Goal: Navigation & Orientation: Find specific page/section

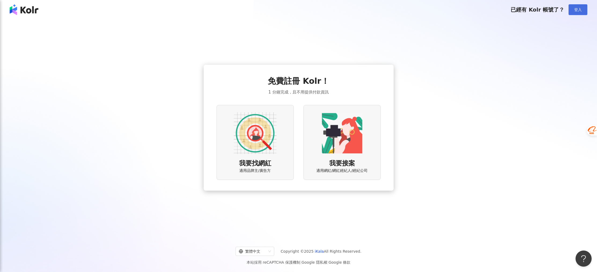
click at [574, 11] on button "登入" at bounding box center [578, 9] width 19 height 11
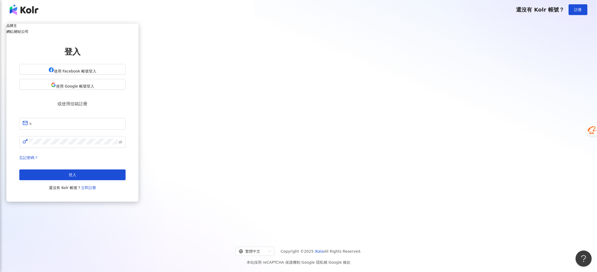
click at [139, 34] on h5 "網紅/經紀公司" at bounding box center [72, 32] width 132 height 4
click at [139, 28] on div "品牌主" at bounding box center [72, 26] width 132 height 4
click at [94, 88] on span "使用 Google 帳號登入" at bounding box center [75, 86] width 38 height 4
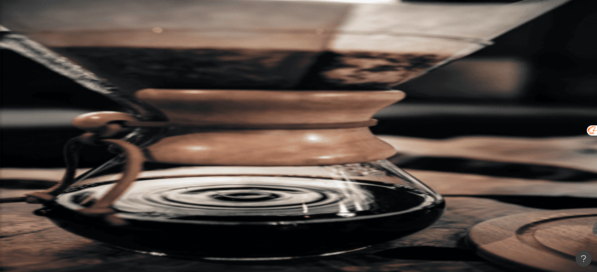
click at [484, 86] on div "R" at bounding box center [330, 96] width 534 height 21
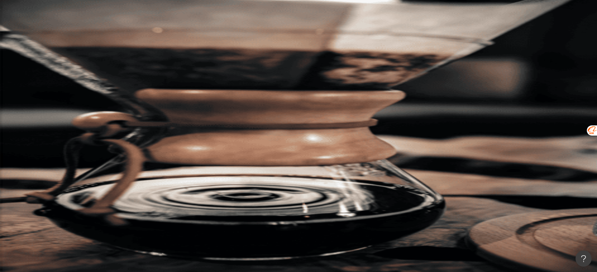
click at [142, 32] on input "search" at bounding box center [120, 26] width 44 height 10
type input "*"
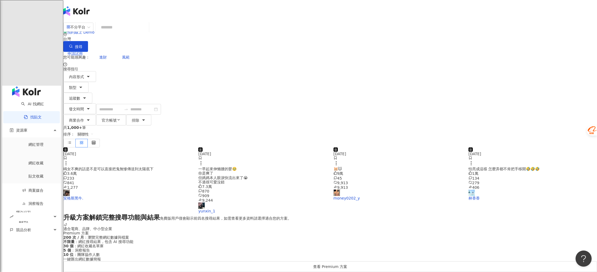
scroll to position [106, 0]
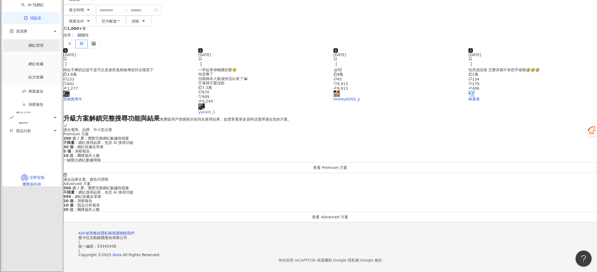
click at [35, 48] on link "網紅管理" at bounding box center [35, 45] width 15 height 4
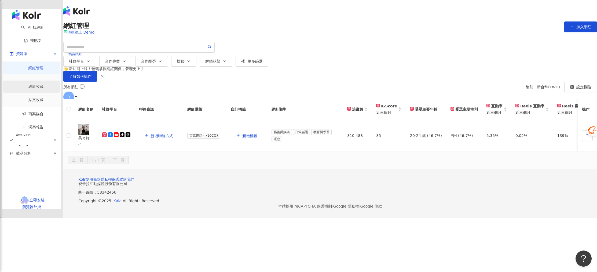
click at [34, 84] on link "網紅收藏" at bounding box center [35, 86] width 15 height 4
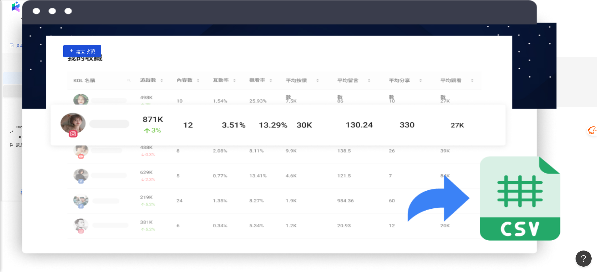
click at [34, 89] on link "貼文收藏" at bounding box center [35, 91] width 15 height 4
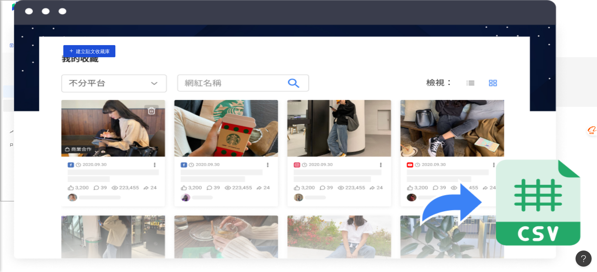
click at [34, 103] on link "商案媒合" at bounding box center [32, 105] width 21 height 4
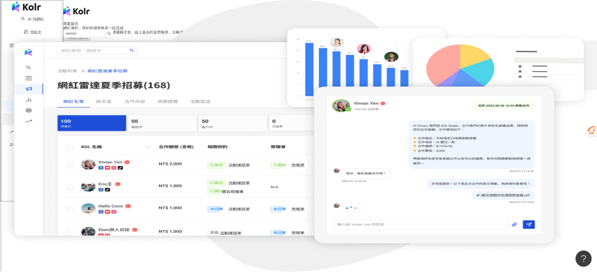
click at [37, 117] on link "洞察報告" at bounding box center [32, 119] width 21 height 4
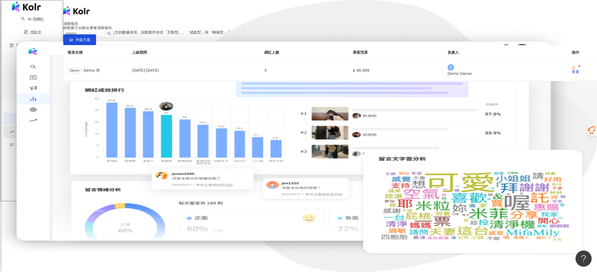
click at [31, 132] on div "BETA" at bounding box center [23, 138] width 15 height 12
click at [30, 181] on div "競品分析" at bounding box center [31, 187] width 57 height 12
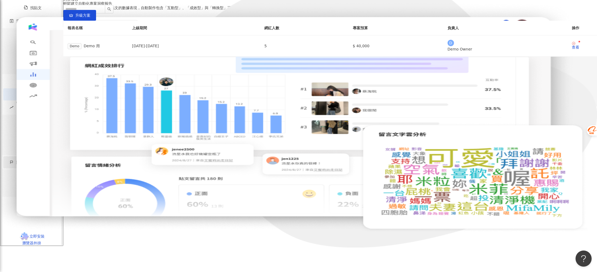
scroll to position [25, 0]
click at [34, 178] on link "品牌帳號分析" at bounding box center [36, 176] width 23 height 4
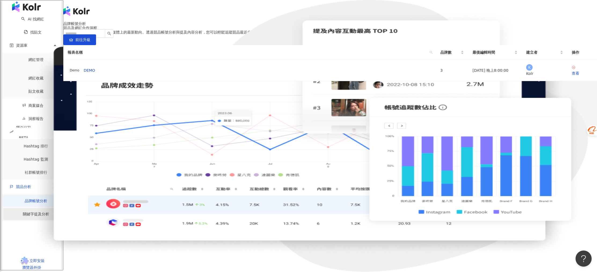
click at [35, 212] on link "關鍵字提及分析" at bounding box center [36, 214] width 26 height 4
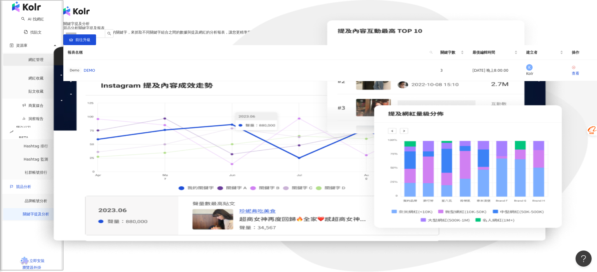
click at [32, 62] on link "網紅管理" at bounding box center [35, 59] width 15 height 4
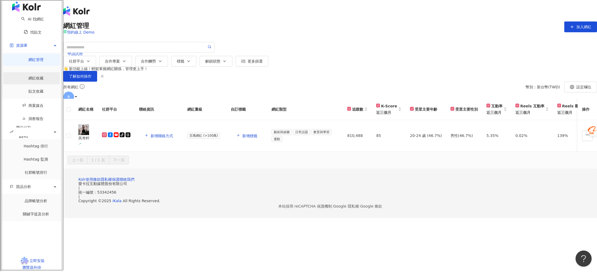
click at [31, 77] on link "網紅收藏" at bounding box center [35, 78] width 15 height 4
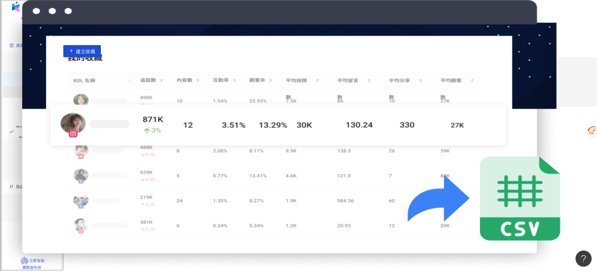
click at [31, 89] on link "貼文收藏" at bounding box center [35, 91] width 15 height 4
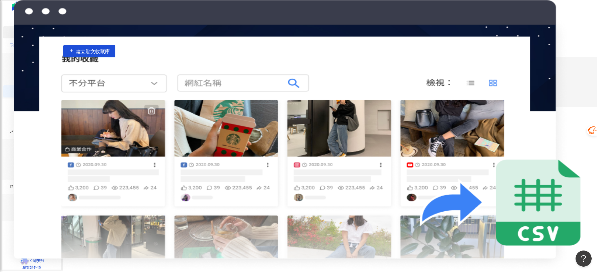
click at [34, 34] on link "找貼文" at bounding box center [33, 32] width 18 height 4
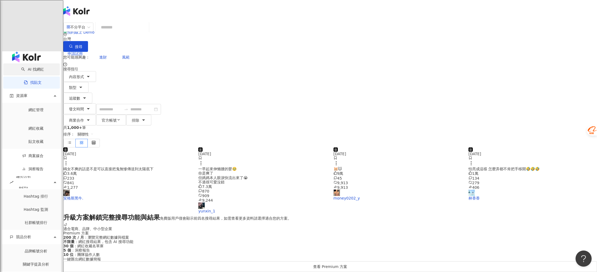
click at [34, 67] on link "AI 找網紅" at bounding box center [32, 69] width 23 height 4
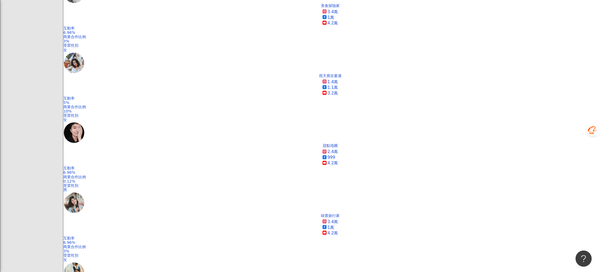
scroll to position [579, 0]
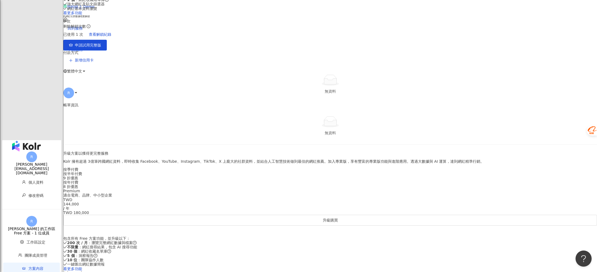
scroll to position [138, 0]
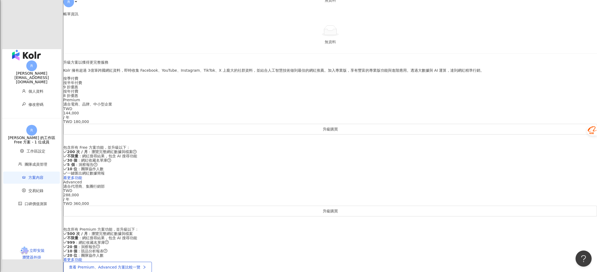
click at [325, 89] on div "9 折優惠" at bounding box center [330, 87] width 534 height 4
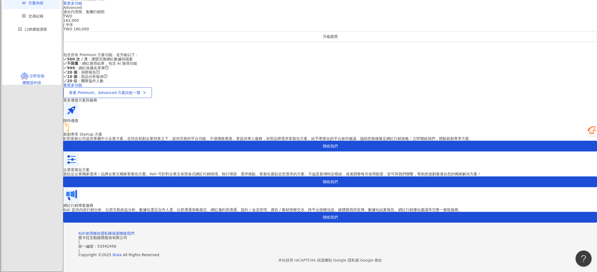
scroll to position [401, 0]
click at [34, 22] on span "交易紀錄" at bounding box center [33, 16] width 46 height 12
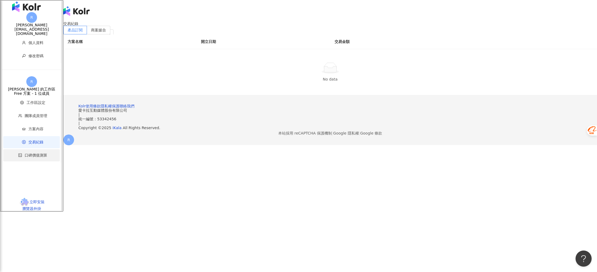
click at [36, 150] on li "口碑價值測算" at bounding box center [31, 155] width 57 height 12
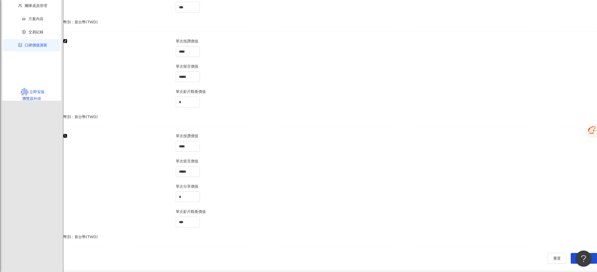
scroll to position [486, 0]
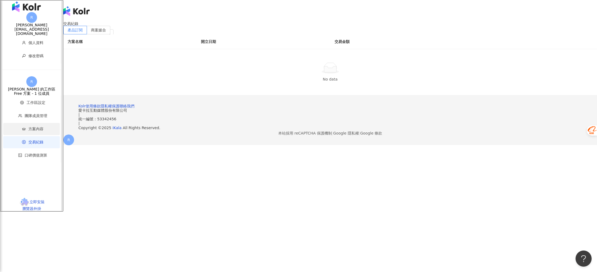
click at [31, 129] on span "方案內容" at bounding box center [33, 129] width 46 height 12
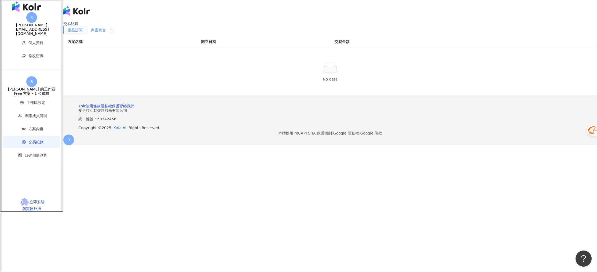
click at [110, 34] on label "商案媒合" at bounding box center [98, 30] width 23 height 9
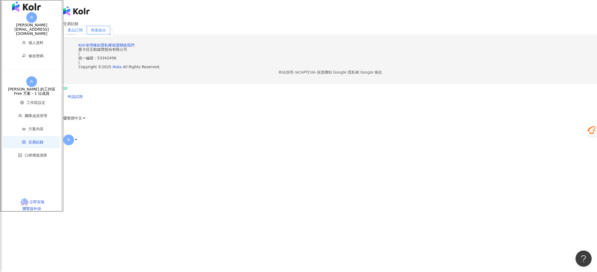
click at [87, 34] on label "產品訂閱" at bounding box center [75, 30] width 24 height 9
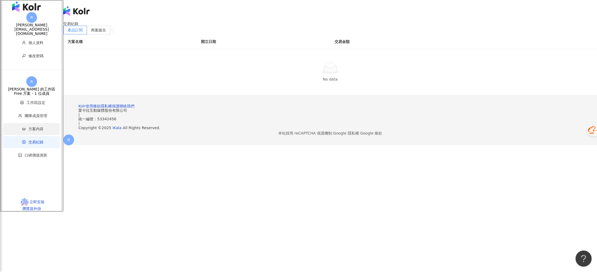
click at [28, 130] on span "方案內容" at bounding box center [33, 129] width 46 height 12
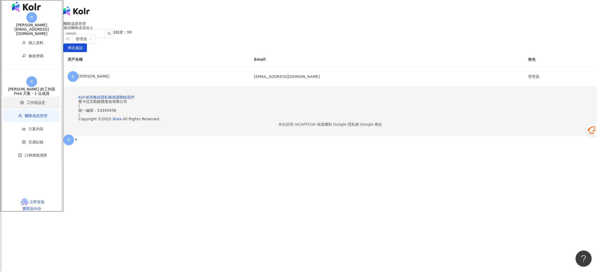
click at [30, 104] on span "工作區設定" at bounding box center [36, 102] width 19 height 4
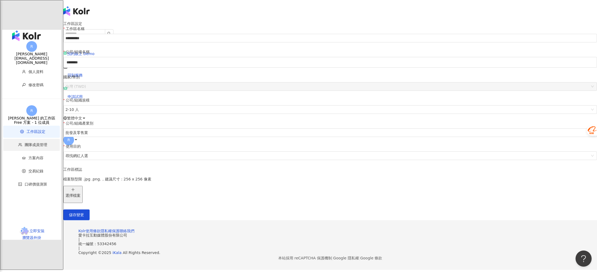
click at [29, 143] on span "團隊成員管理" at bounding box center [36, 145] width 23 height 4
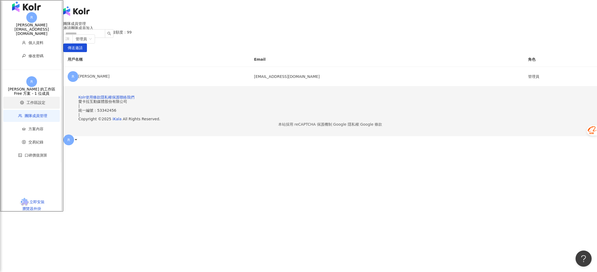
click at [31, 103] on span "工作區設定" at bounding box center [36, 102] width 19 height 4
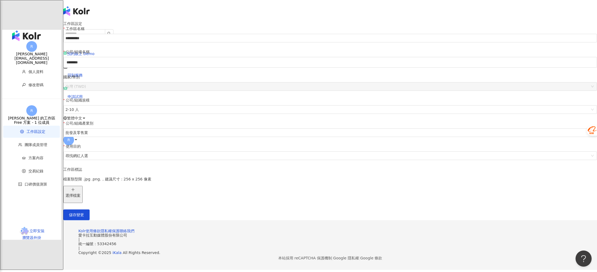
scroll to position [71, 0]
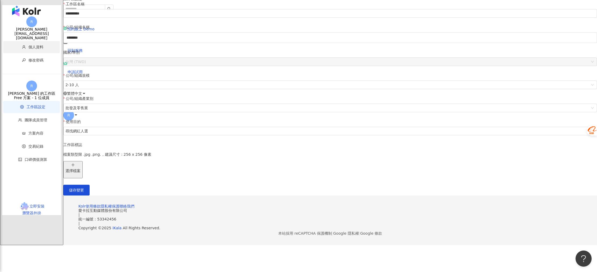
click at [38, 43] on li "個人資料" at bounding box center [31, 47] width 57 height 12
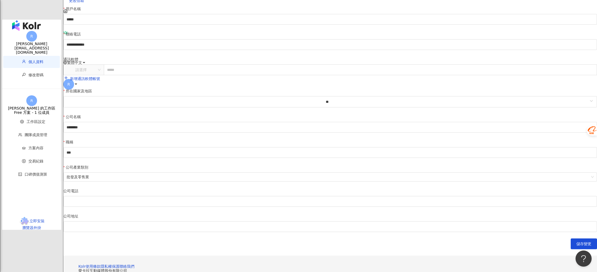
scroll to position [103, 0]
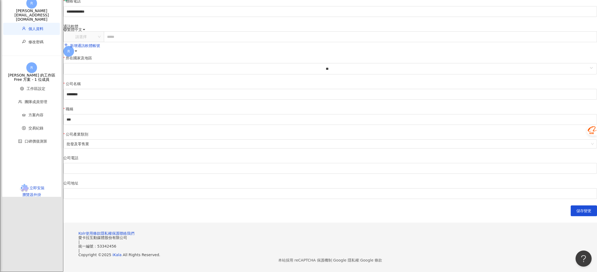
click at [74, 46] on span "R" at bounding box center [68, 51] width 11 height 11
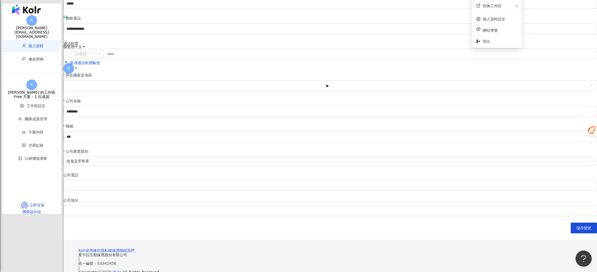
scroll to position [0, 0]
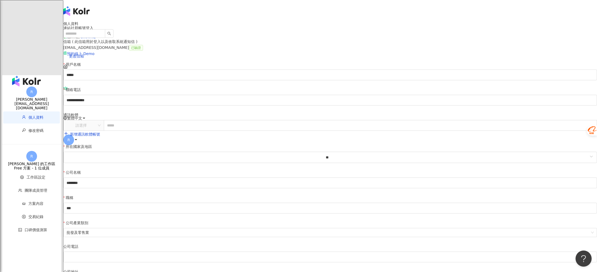
click at [367, 64] on div "回到服務" at bounding box center [330, 74] width 534 height 21
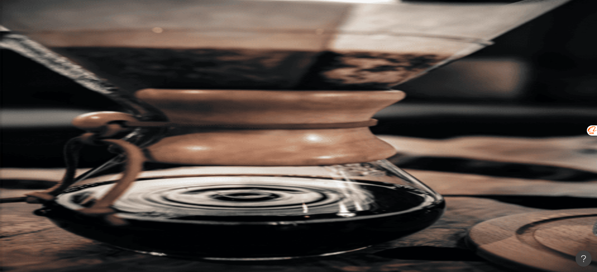
click at [457, 64] on div "繁體中文" at bounding box center [330, 74] width 534 height 21
